Goal: Go to known website: Access a specific website the user already knows

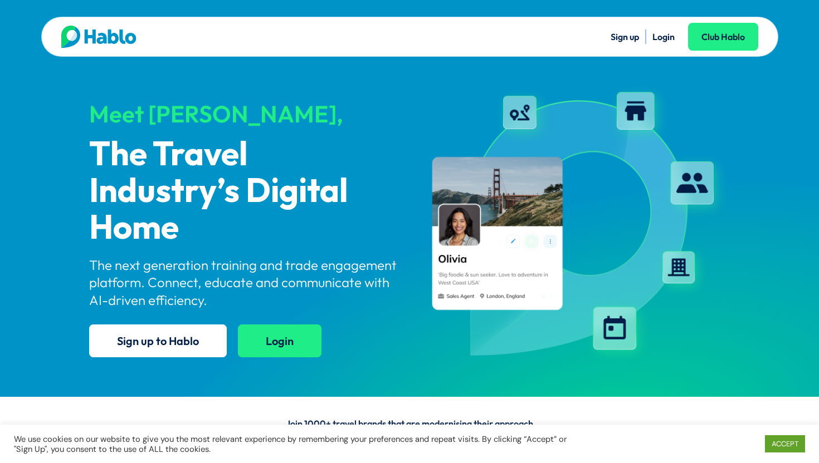
click at [278, 348] on link "Login" at bounding box center [280, 341] width 84 height 33
click at [662, 33] on link "Login" at bounding box center [663, 36] width 22 height 11
click at [107, 40] on img at bounding box center [98, 37] width 75 height 22
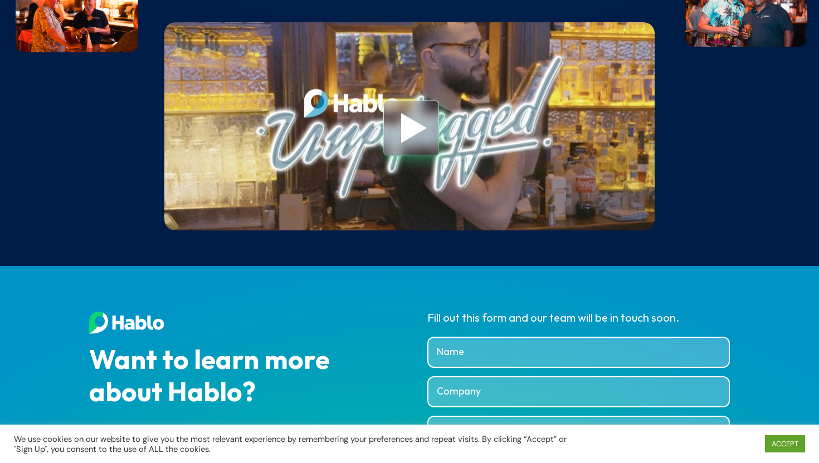
scroll to position [4262, 0]
